Goal: Communication & Community: Ask a question

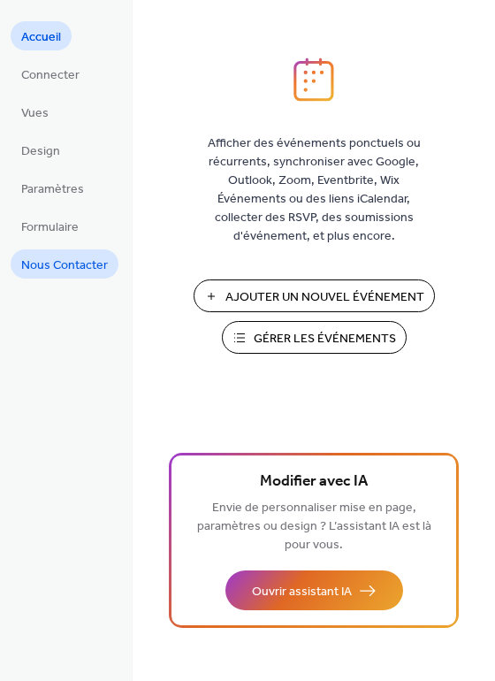
click at [65, 272] on span "Nous Contacter" at bounding box center [64, 265] width 87 height 19
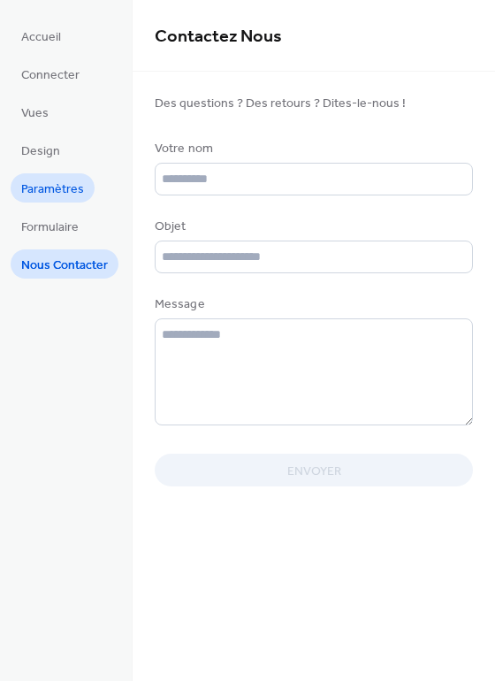
click at [58, 189] on span "Paramètres" at bounding box center [52, 189] width 63 height 19
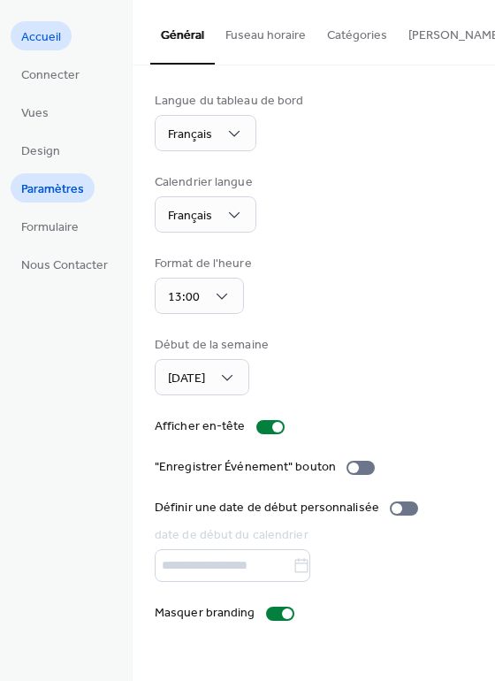
click at [33, 47] on span "Accueil" at bounding box center [41, 37] width 40 height 19
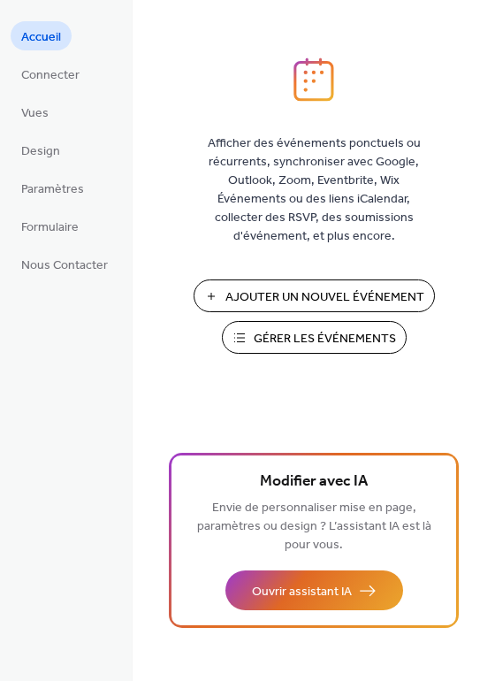
click at [258, 330] on span "Gérer les Événements" at bounding box center [325, 339] width 142 height 19
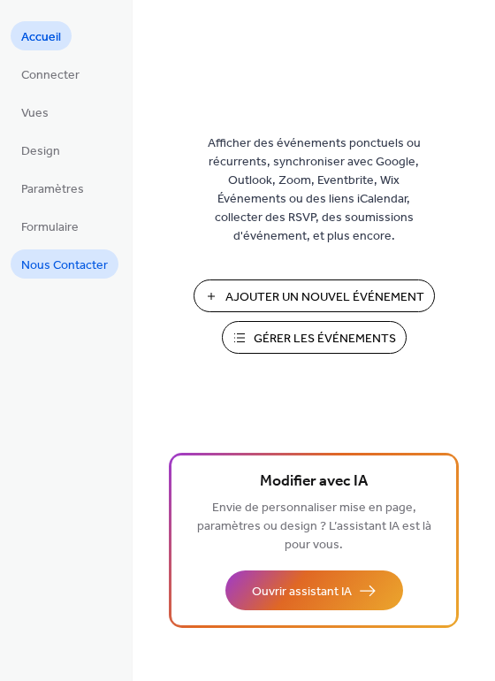
click at [93, 271] on span "Nous Contacter" at bounding box center [64, 265] width 87 height 19
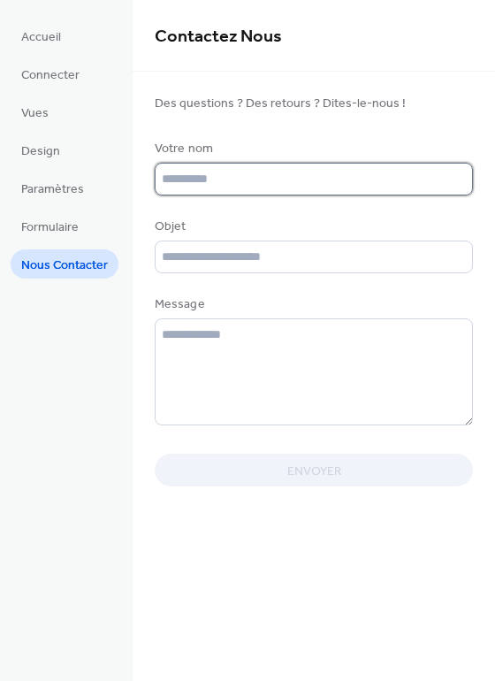
click at [202, 183] on input "text" at bounding box center [314, 179] width 318 height 33
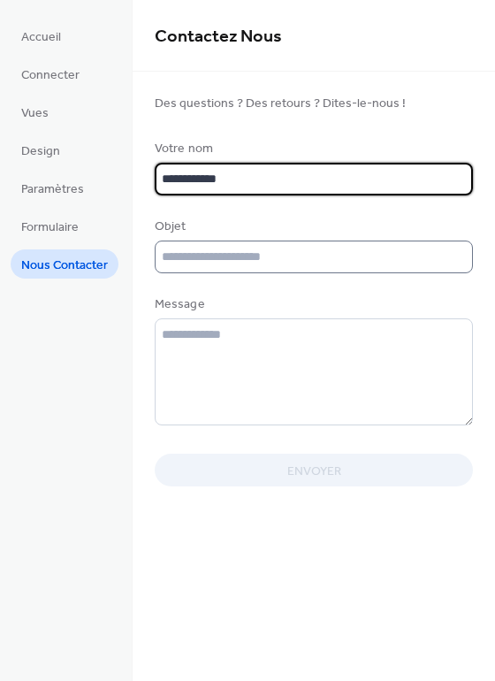
type input "**********"
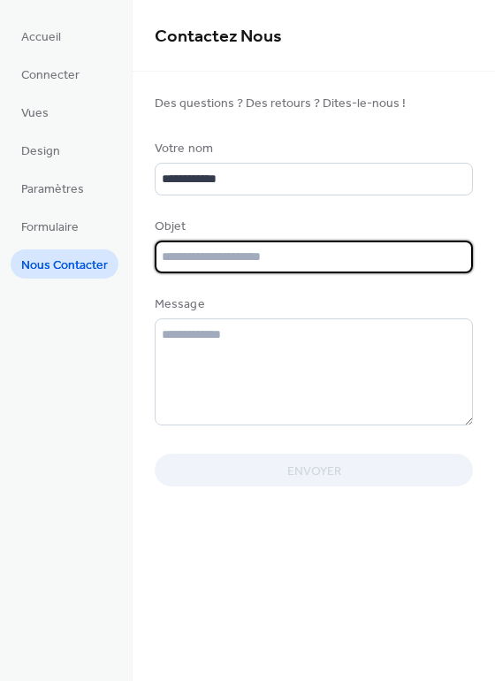
click at [250, 256] on input "text" at bounding box center [314, 257] width 318 height 33
type input "**********"
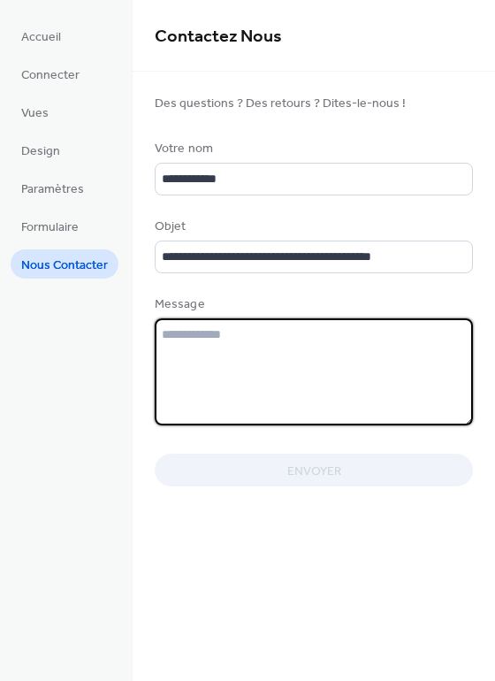
click at [246, 336] on textarea at bounding box center [314, 371] width 318 height 107
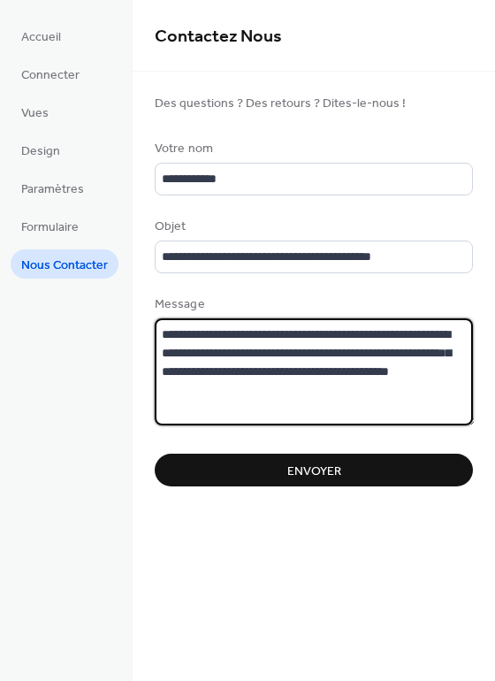
type textarea "**********"
click at [294, 468] on span "Envoyer" at bounding box center [314, 472] width 54 height 19
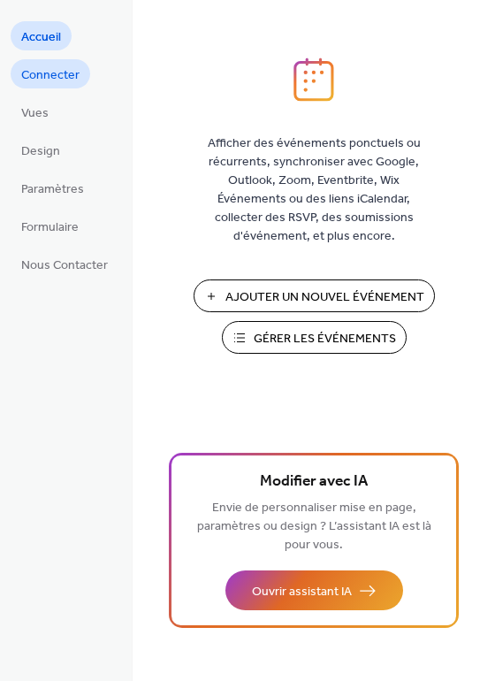
click at [50, 76] on span "Connecter" at bounding box center [50, 75] width 58 height 19
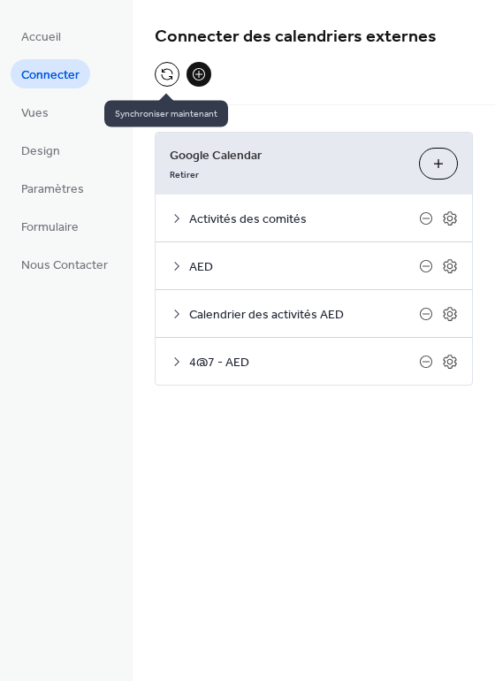
click at [166, 76] on button at bounding box center [167, 74] width 25 height 25
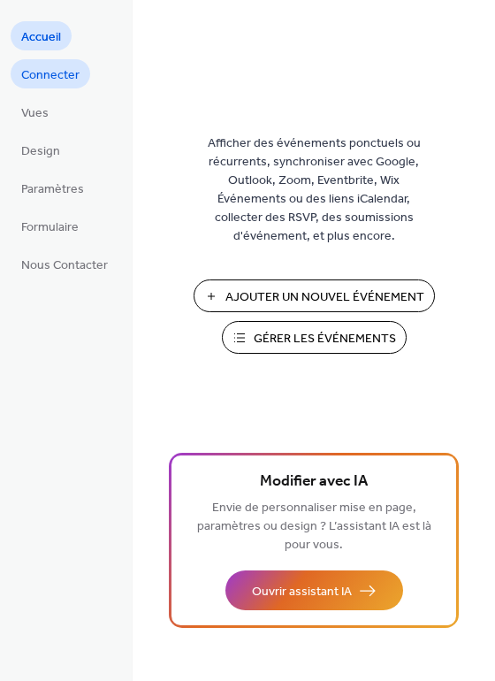
click at [38, 78] on span "Connecter" at bounding box center [50, 75] width 58 height 19
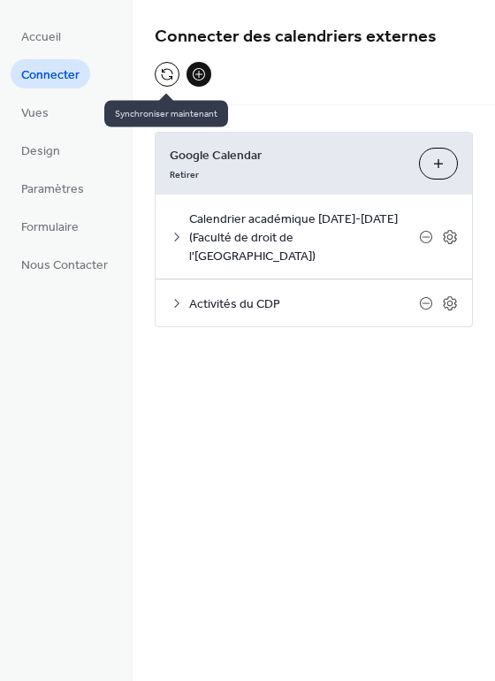
click at [169, 72] on button at bounding box center [167, 74] width 25 height 25
